Goal: Task Accomplishment & Management: Use online tool/utility

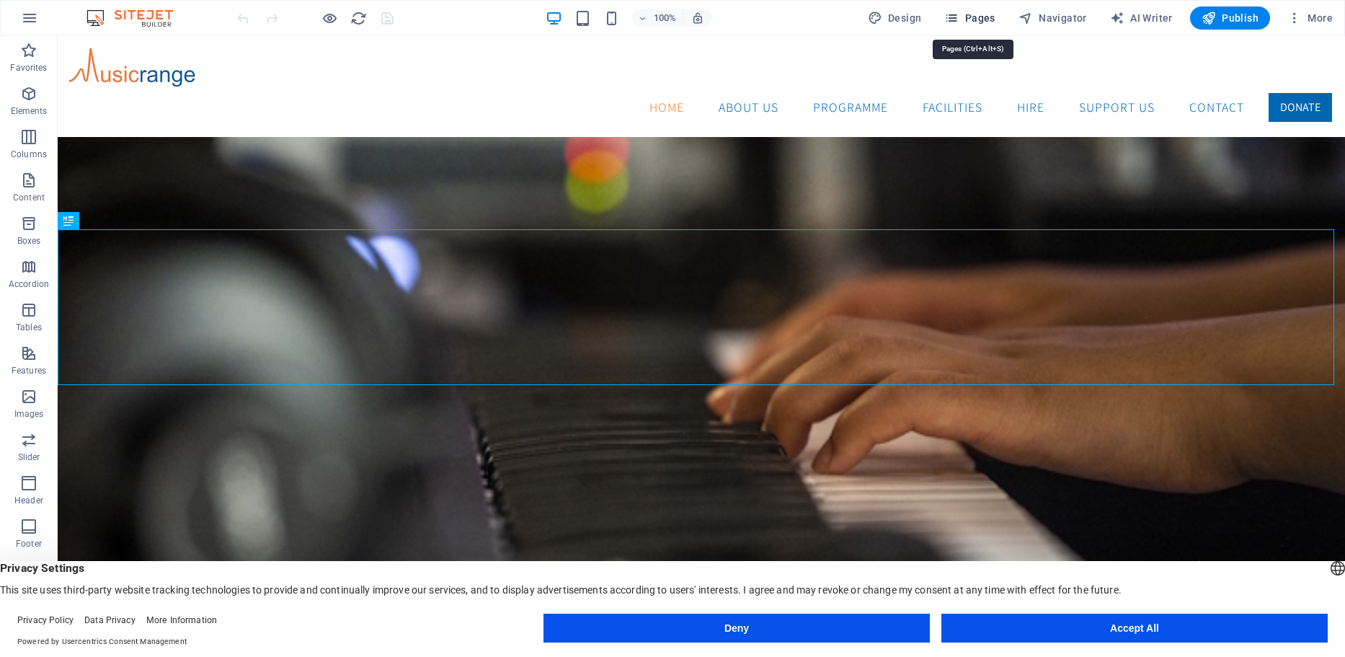
click at [984, 17] on span "Pages" at bounding box center [969, 18] width 50 height 14
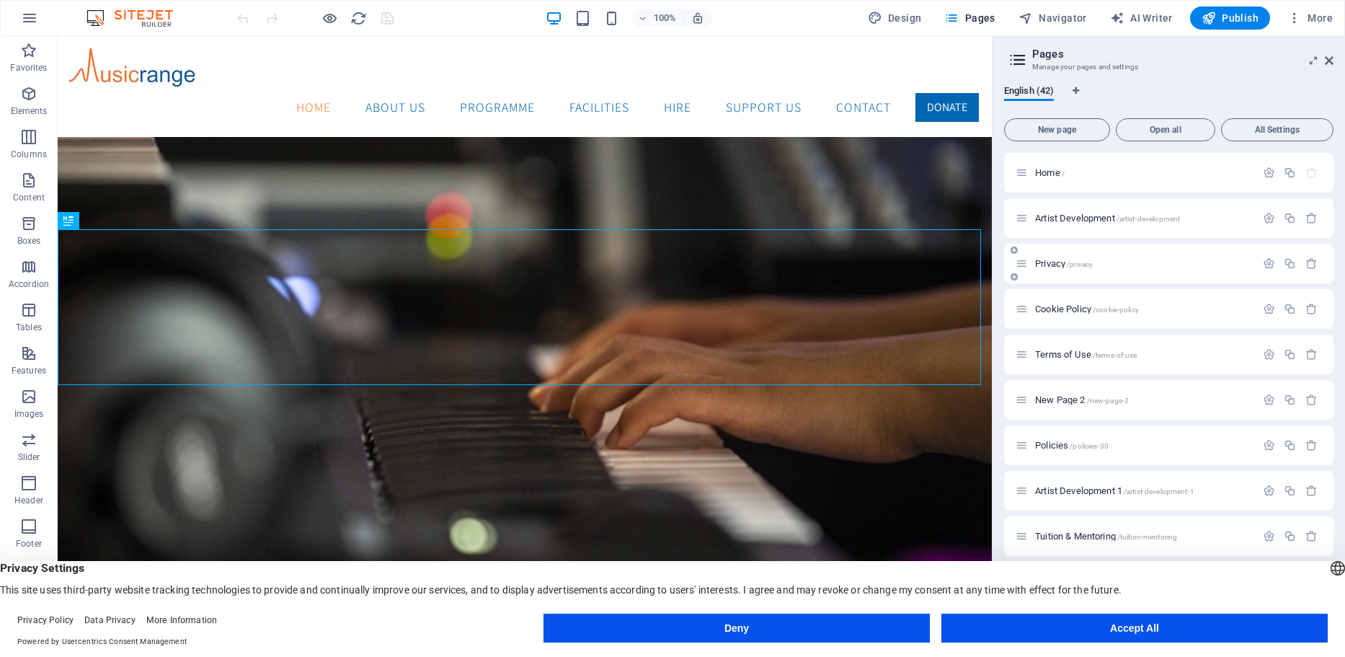
click at [1049, 264] on span "Privacy /privacy" at bounding box center [1064, 263] width 58 height 11
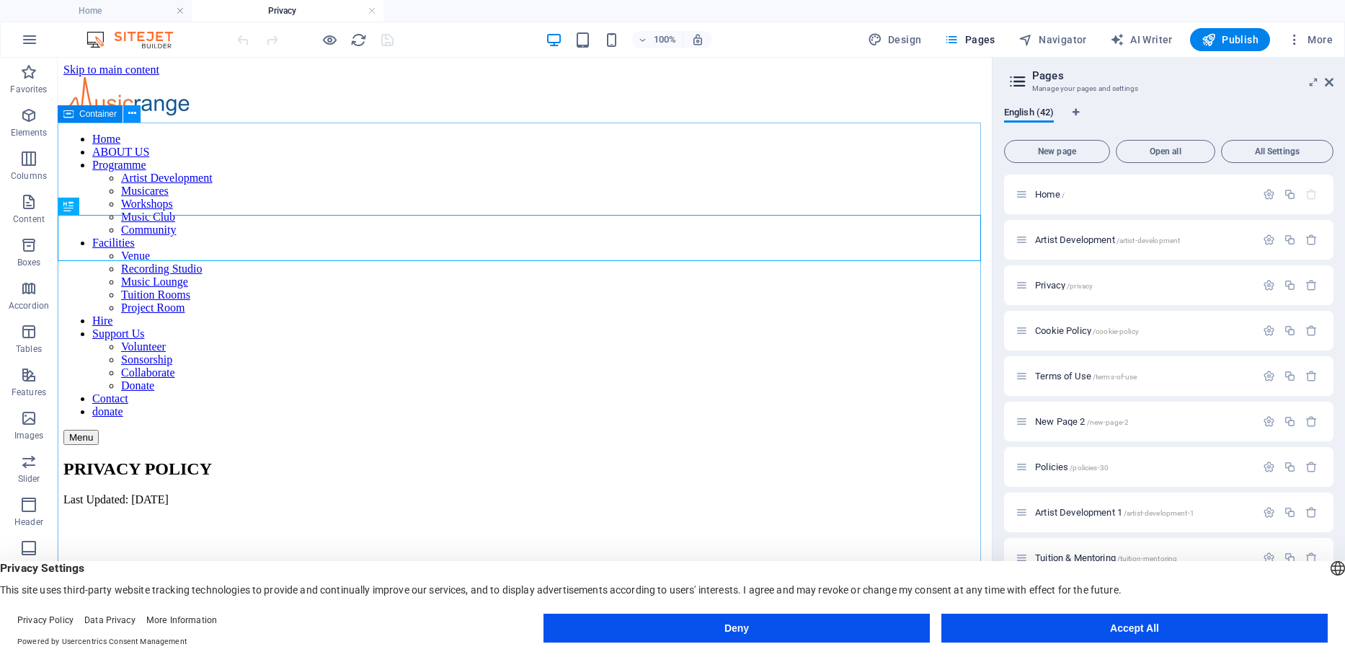
click at [130, 112] on icon at bounding box center [132, 113] width 8 height 15
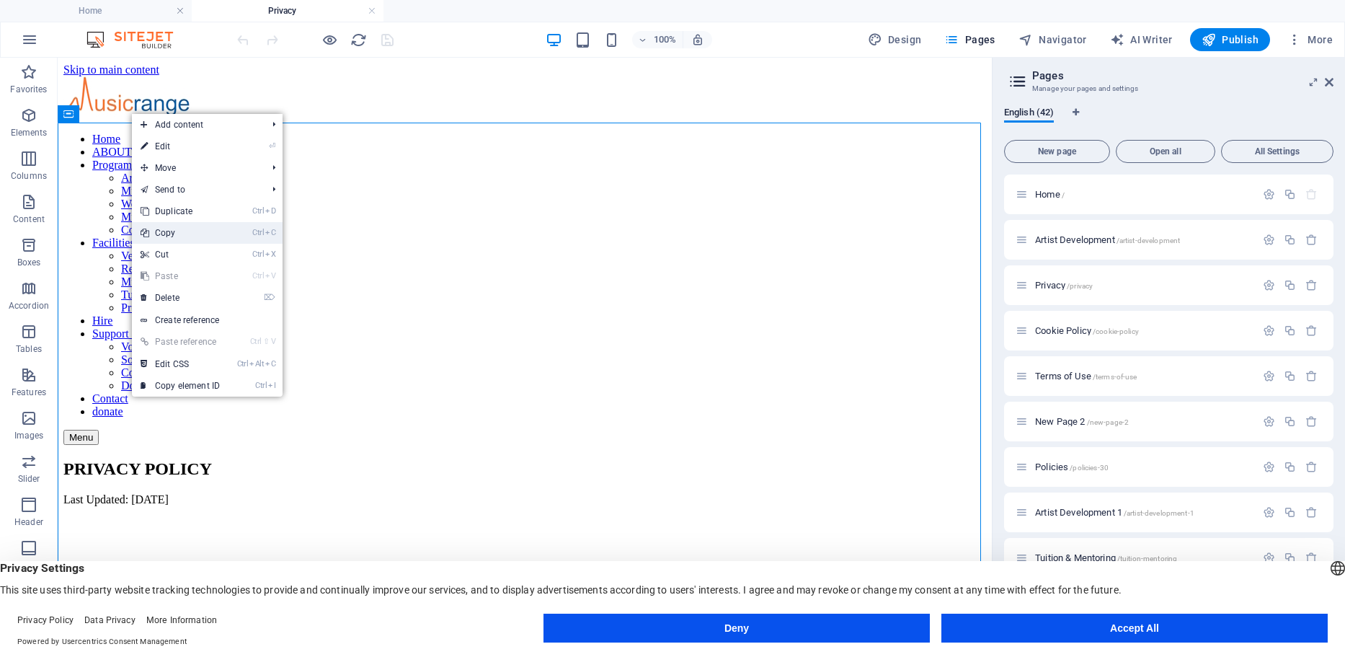
click at [172, 232] on link "Ctrl C Copy" at bounding box center [180, 233] width 97 height 22
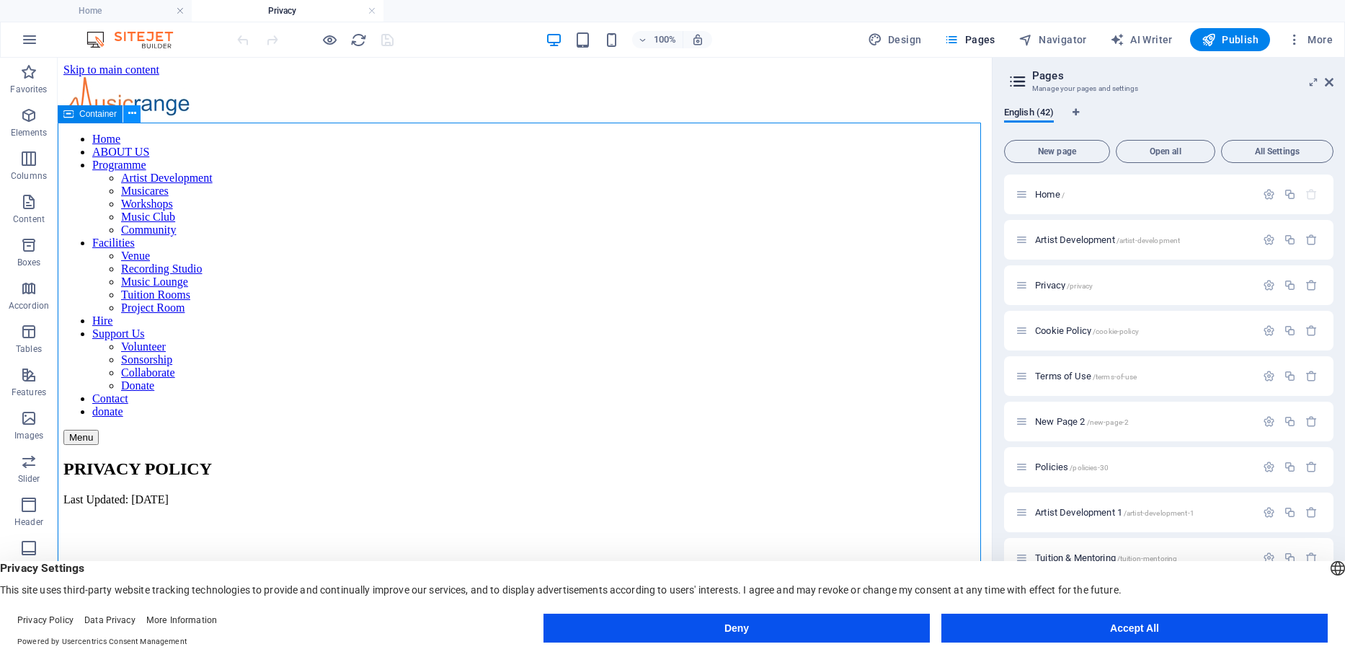
click at [133, 113] on icon at bounding box center [132, 113] width 8 height 15
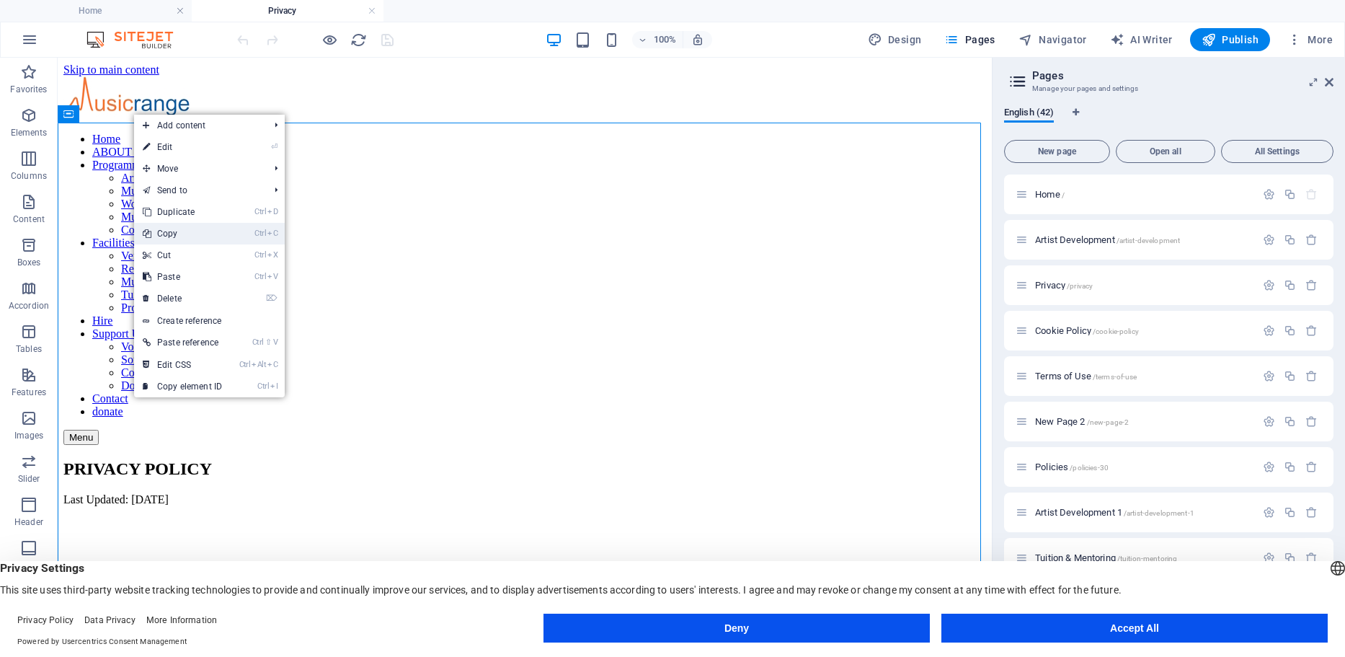
click at [170, 235] on link "Ctrl C Copy" at bounding box center [182, 234] width 97 height 22
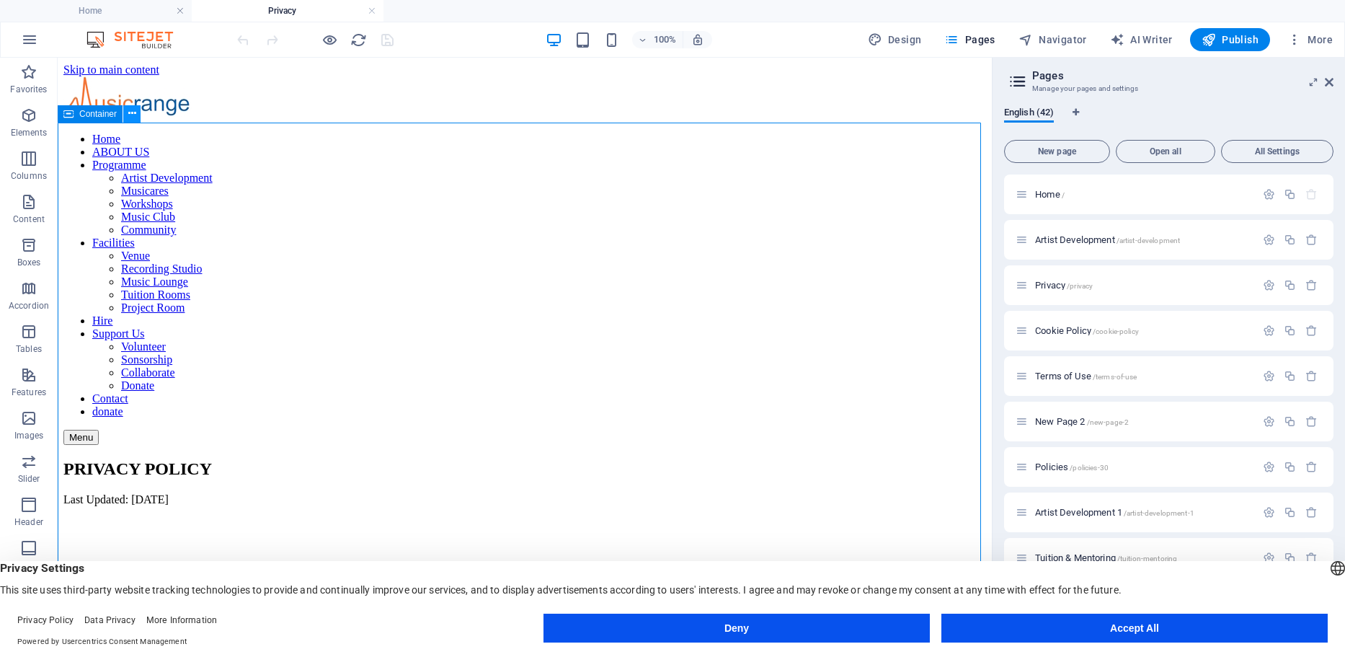
click at [136, 114] on button at bounding box center [131, 113] width 17 height 17
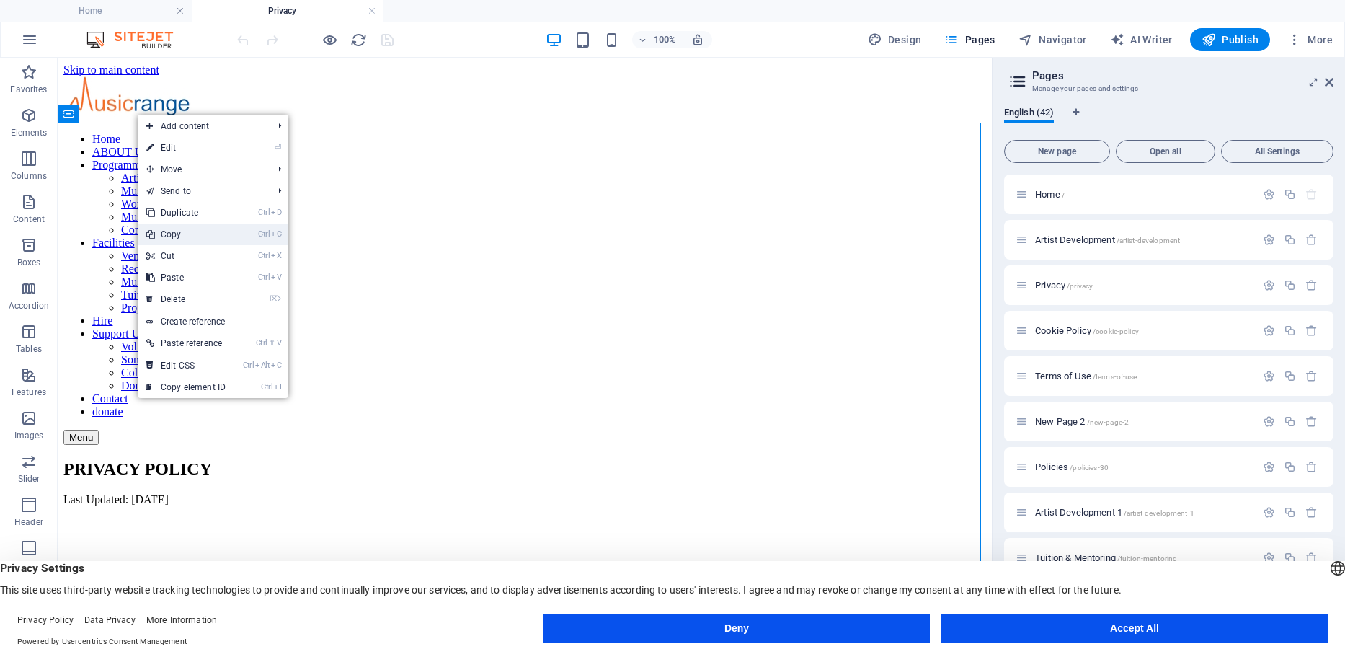
click at [171, 234] on link "Ctrl C Copy" at bounding box center [186, 234] width 97 height 22
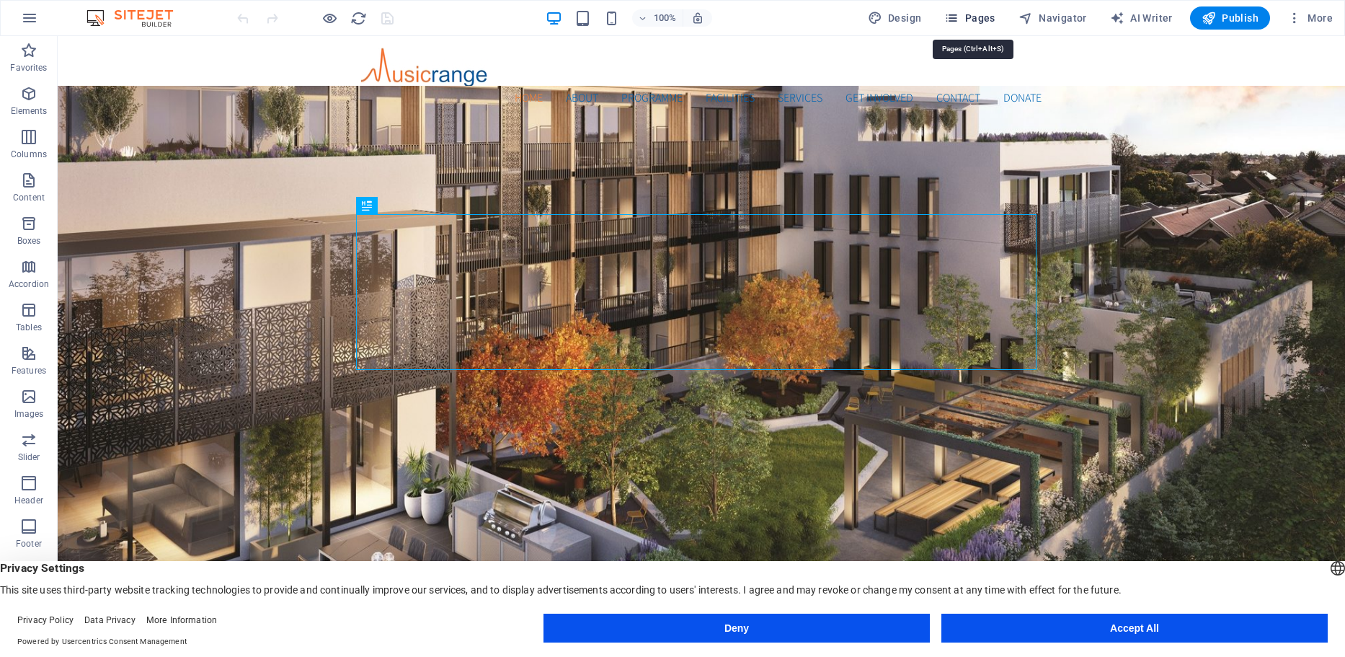
click at [992, 22] on span "Pages" at bounding box center [969, 18] width 50 height 14
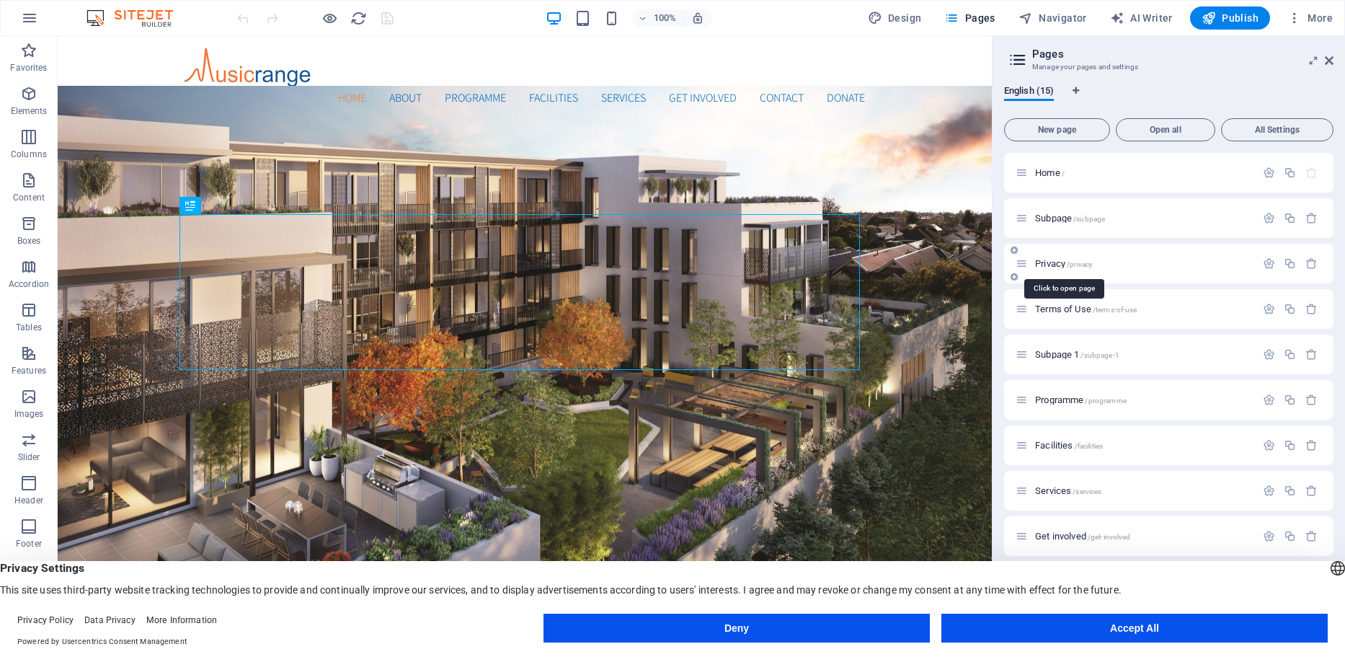
click at [1055, 265] on span "Privacy /privacy" at bounding box center [1064, 263] width 58 height 11
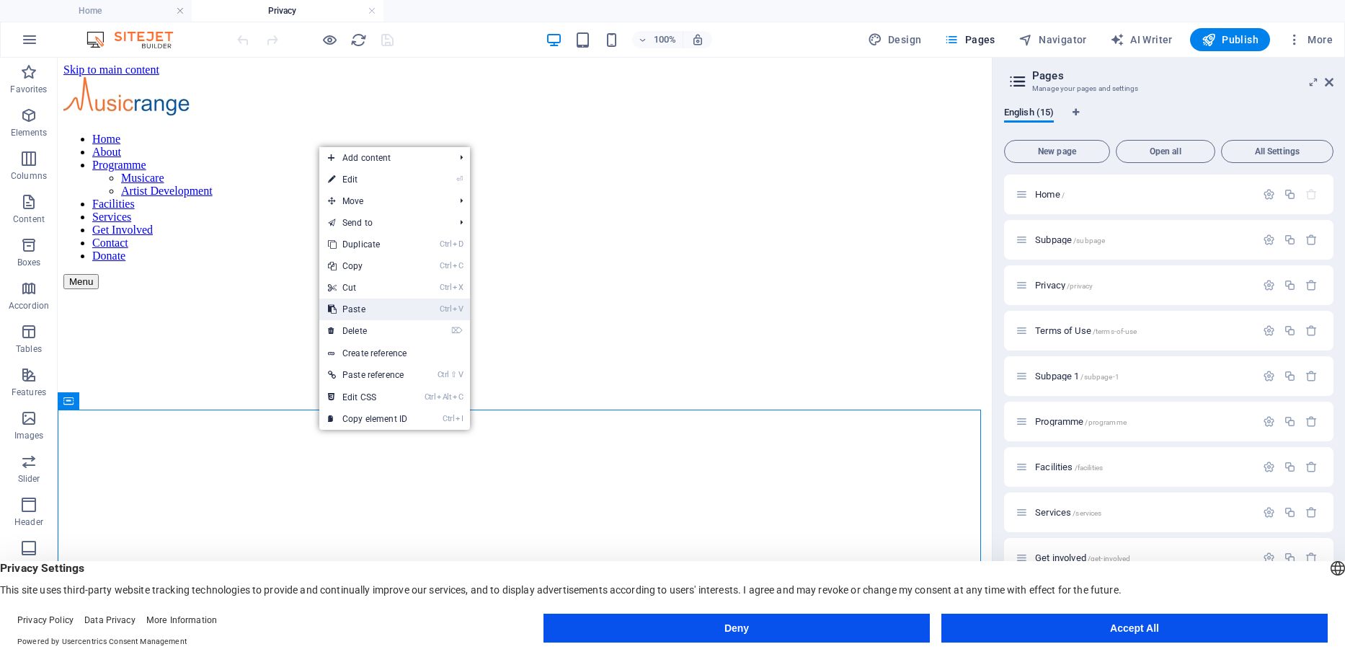
click at [360, 308] on link "Ctrl V Paste" at bounding box center [367, 309] width 97 height 22
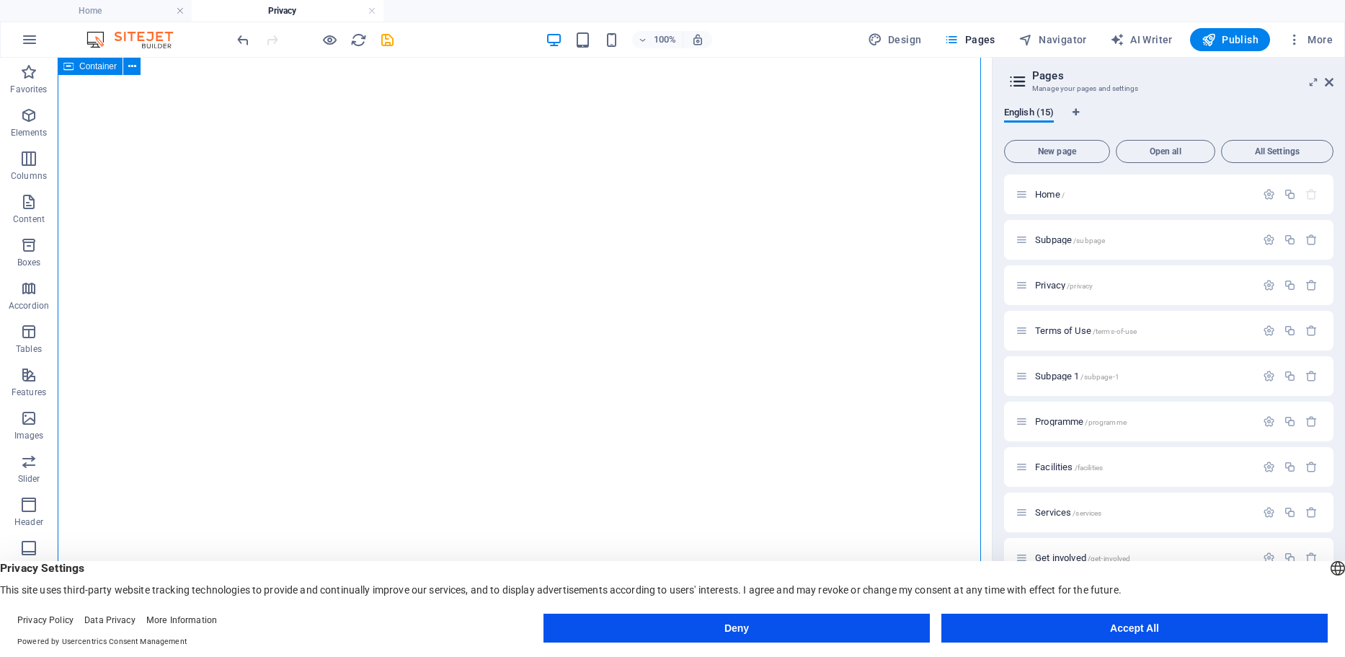
scroll to position [9011145, 0]
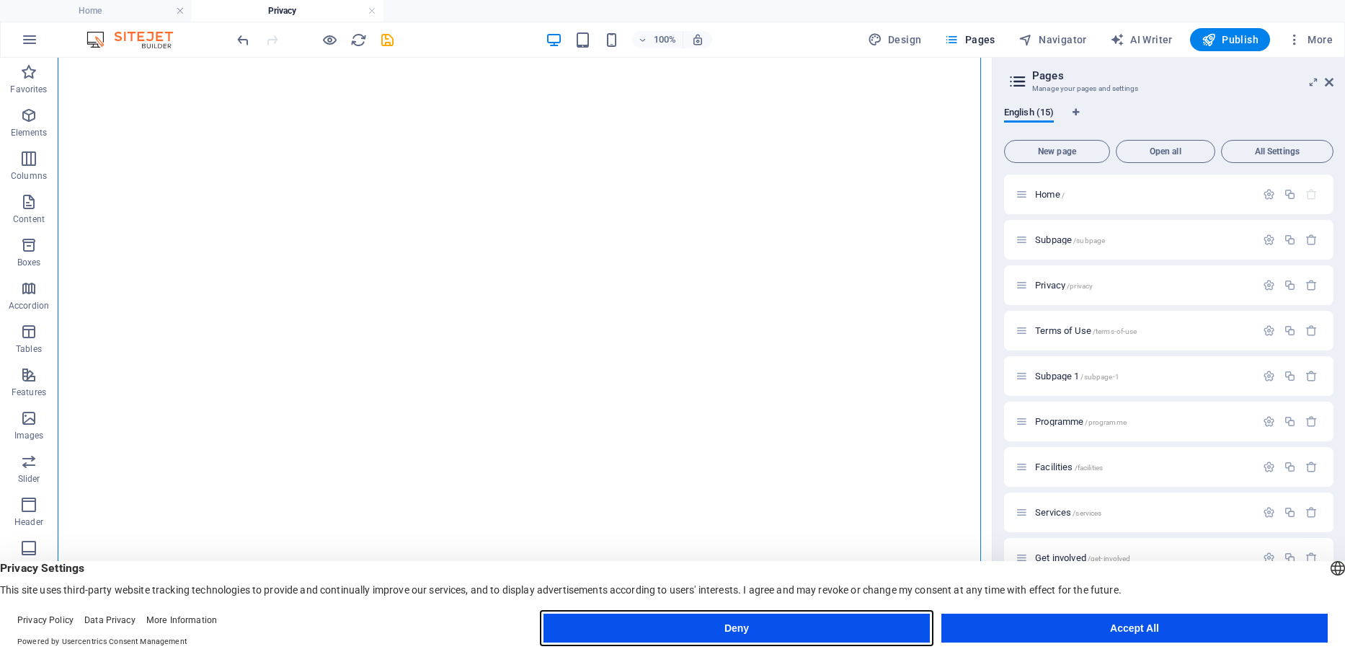
click at [794, 621] on button "Deny" at bounding box center [736, 627] width 386 height 29
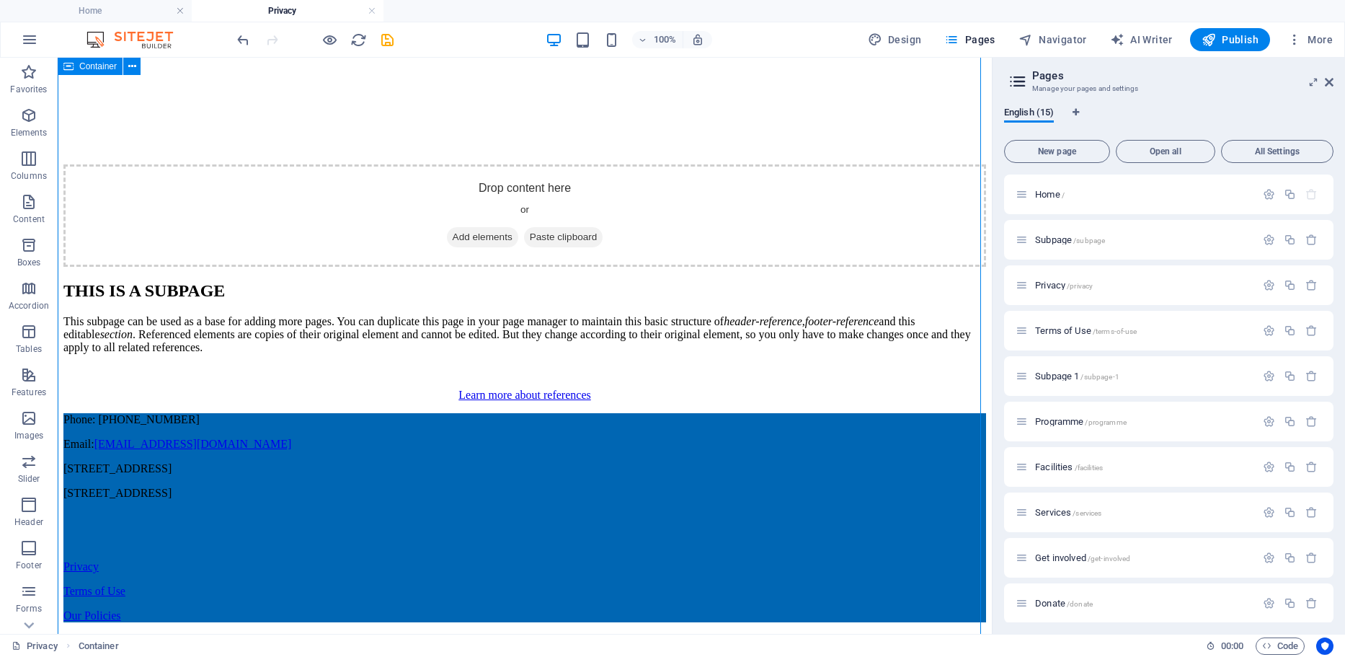
scroll to position [407, 0]
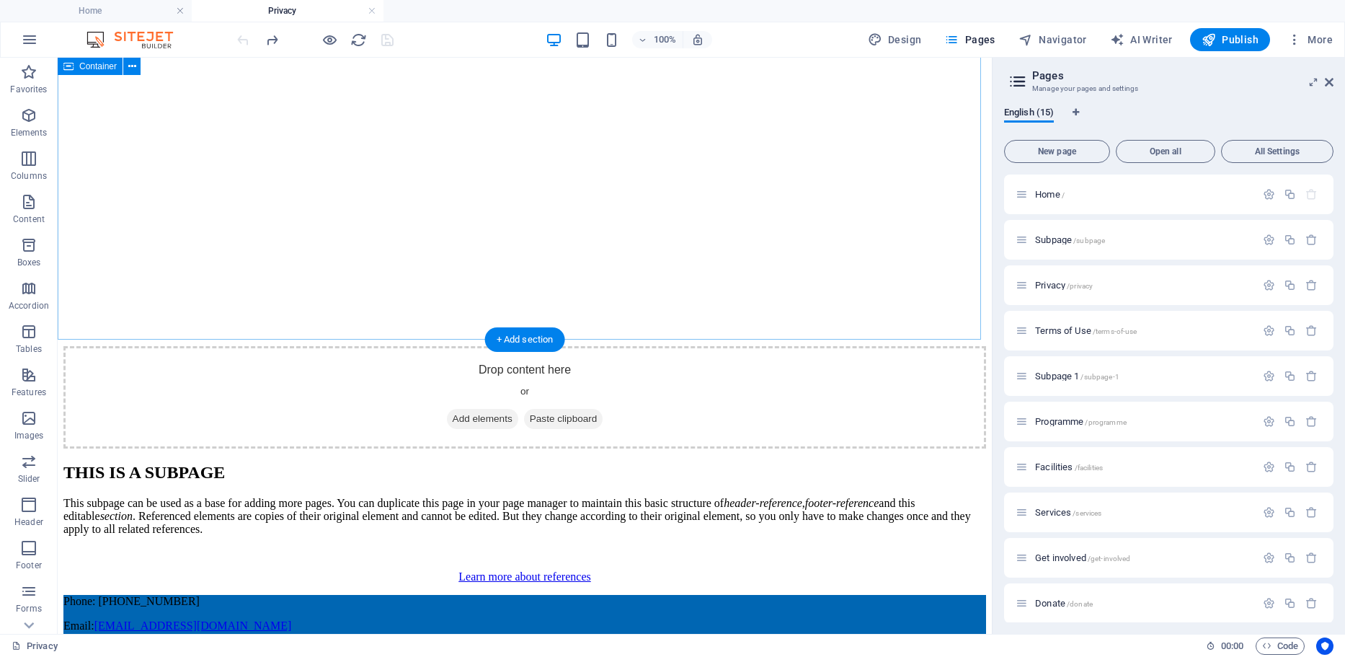
click at [353, 463] on div "THIS IS A SUBPAGE This subpage can be used as a base for adding more pages. You…" at bounding box center [524, 523] width 923 height 120
